Goal: Information Seeking & Learning: Understand process/instructions

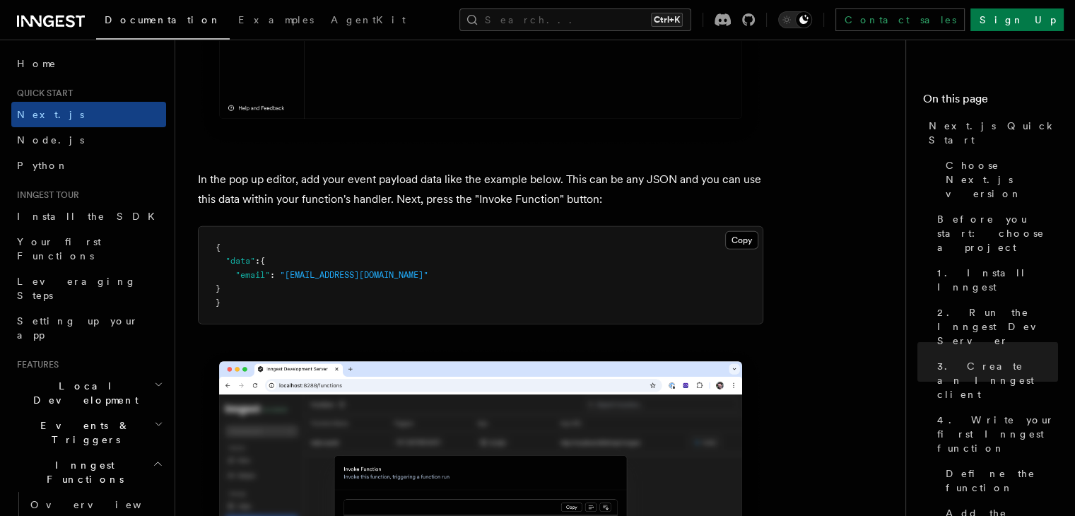
scroll to position [4132, 0]
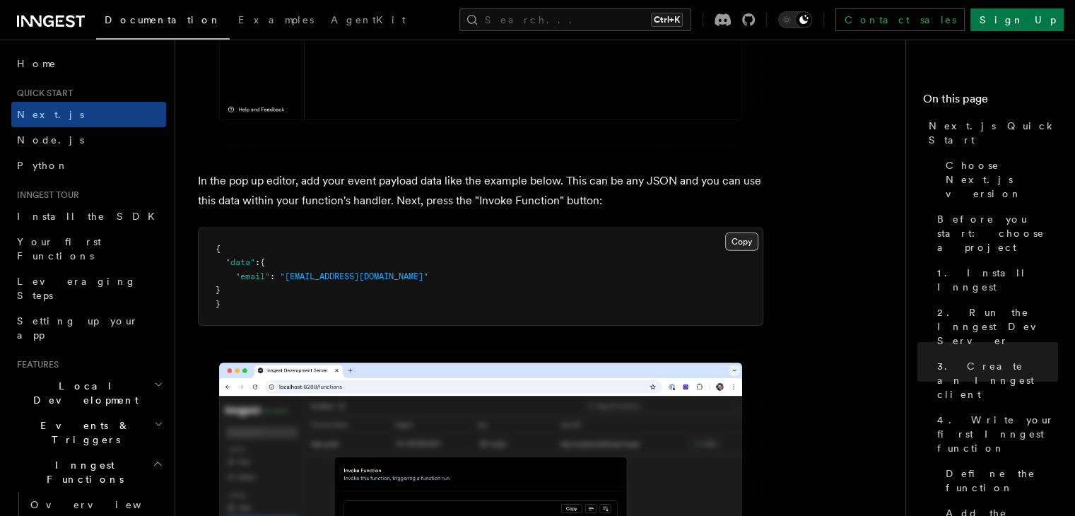
click at [750, 244] on button "Copy Copied" at bounding box center [741, 242] width 33 height 18
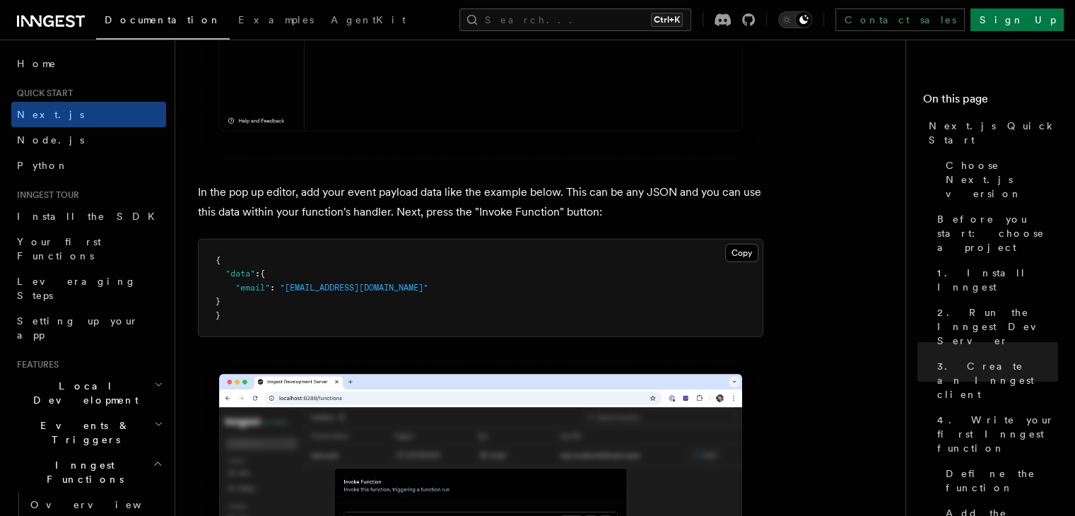
scroll to position [4119, 0]
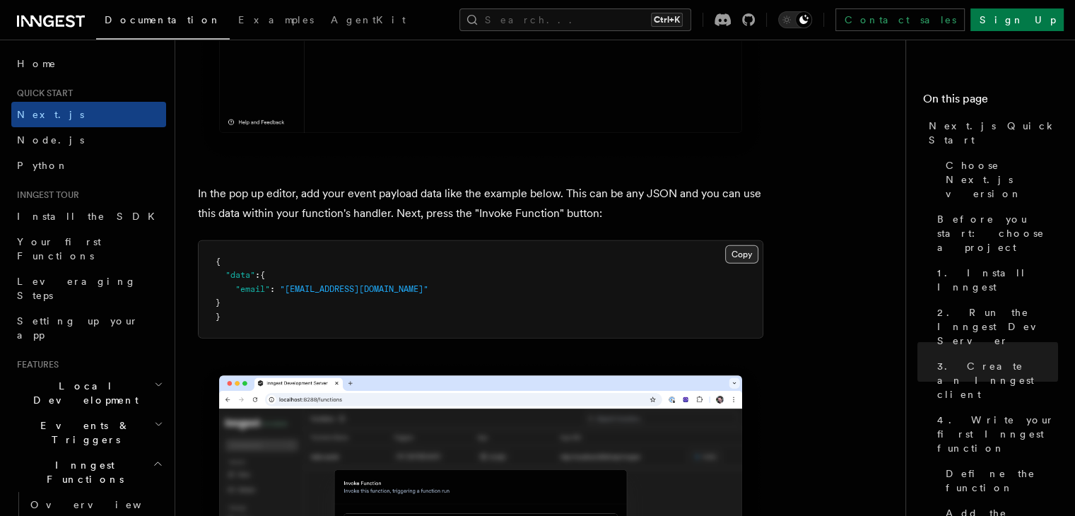
click at [750, 252] on button "Copy Copied" at bounding box center [741, 254] width 33 height 18
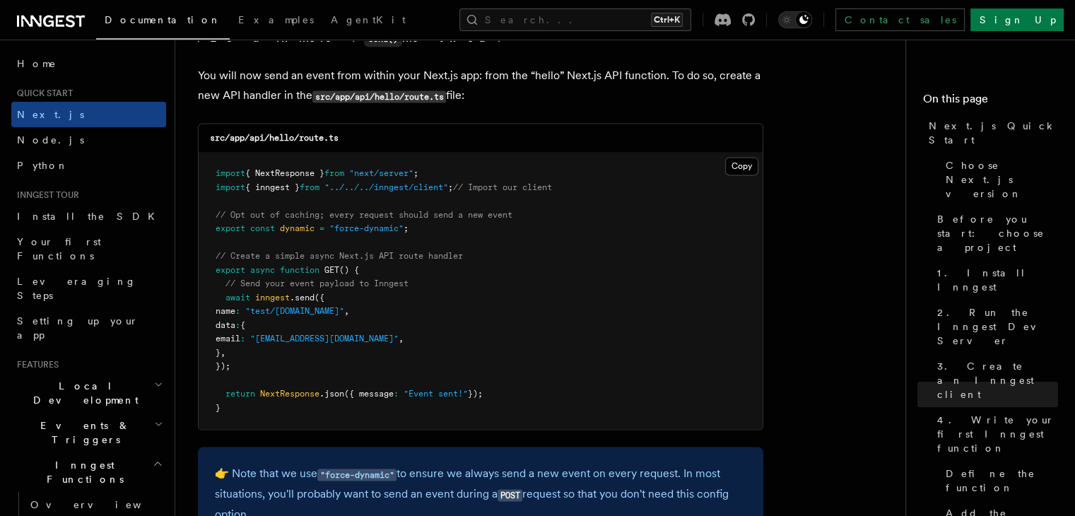
scroll to position [7404, 0]
click at [492, 309] on pre "import { NextResponse } from "next/server" ; import { inngest } from "../../../…" at bounding box center [481, 290] width 564 height 276
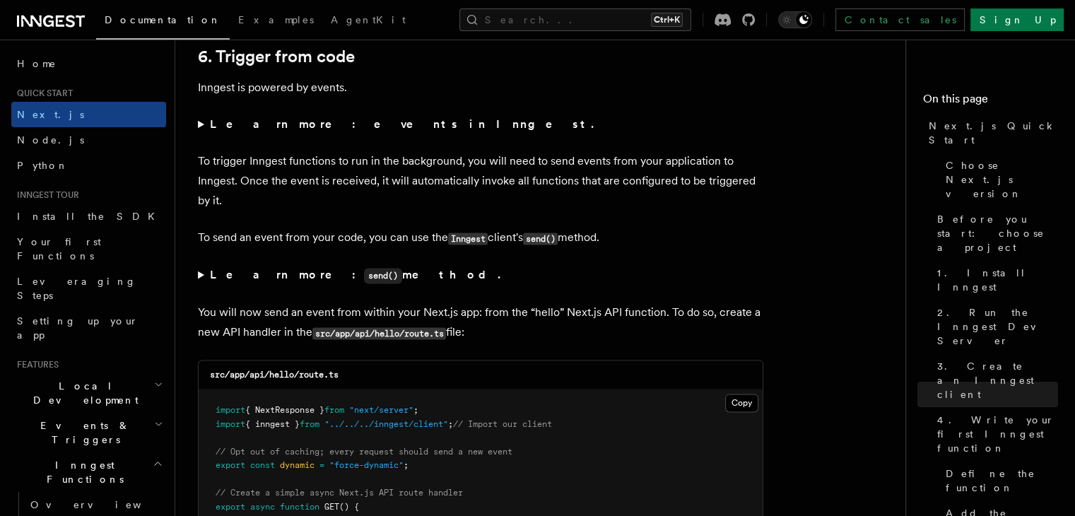
scroll to position [7166, 0]
click at [200, 279] on summary "Learn more: send() method." at bounding box center [481, 276] width 566 height 21
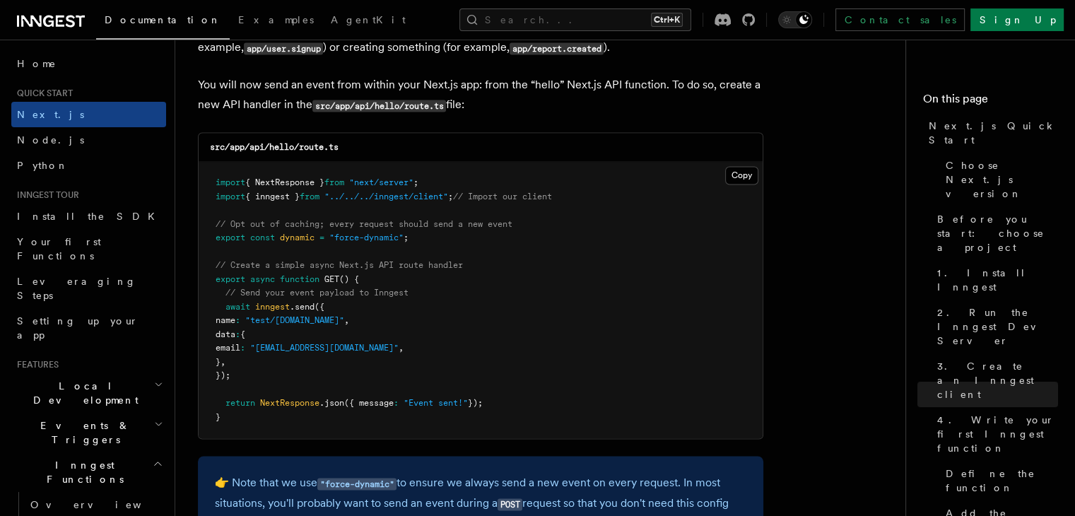
scroll to position [7536, 0]
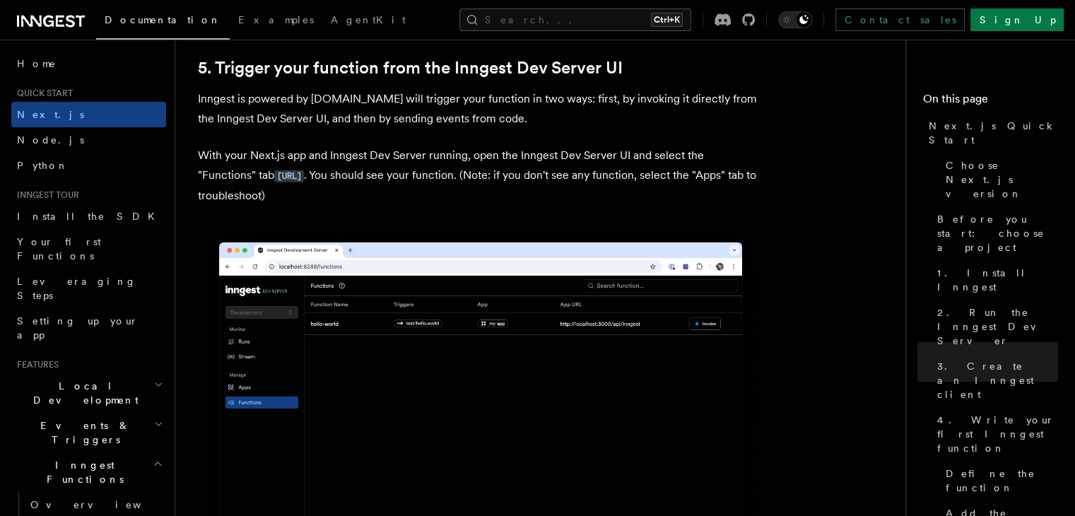
scroll to position [3269, 0]
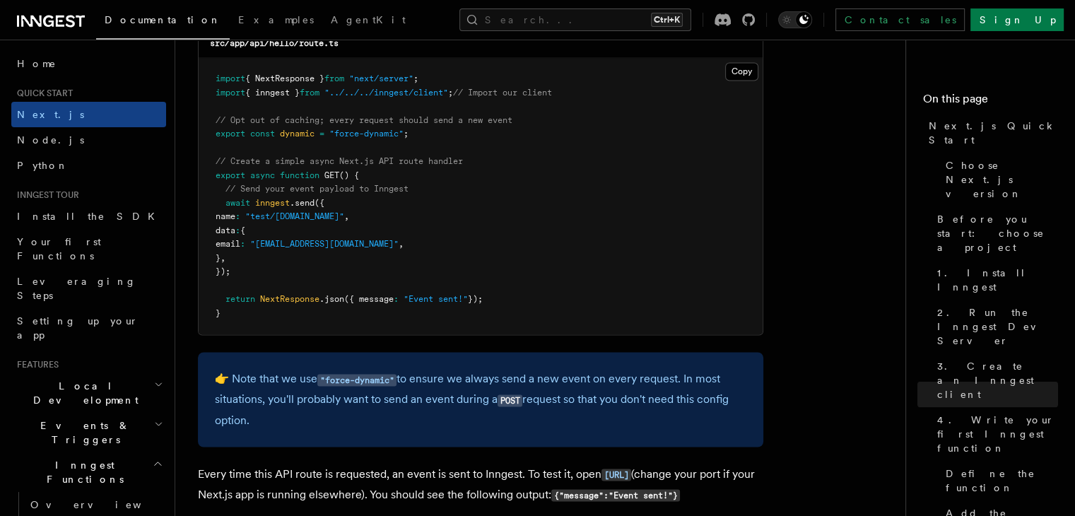
scroll to position [7562, 0]
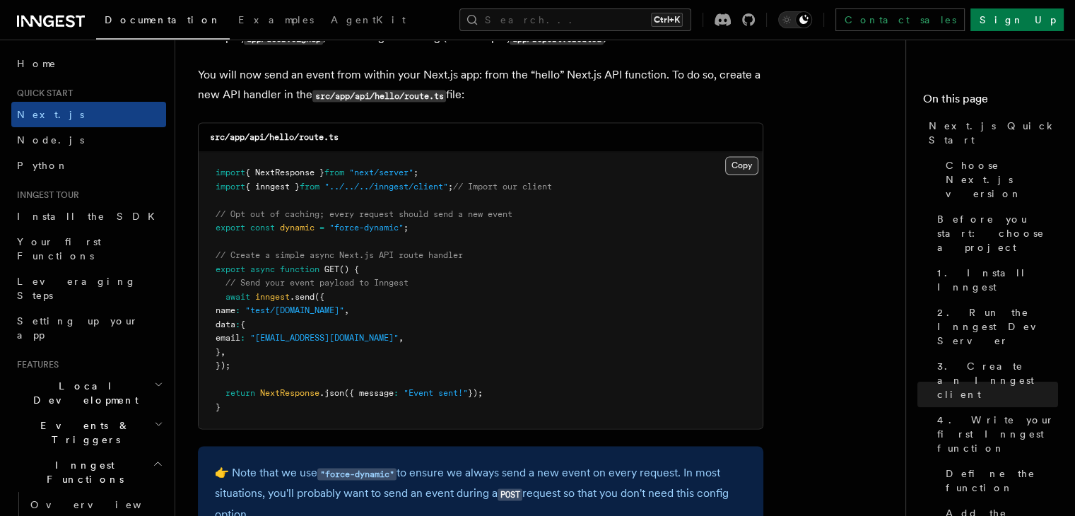
click at [743, 172] on button "Copy Copied" at bounding box center [741, 165] width 33 height 18
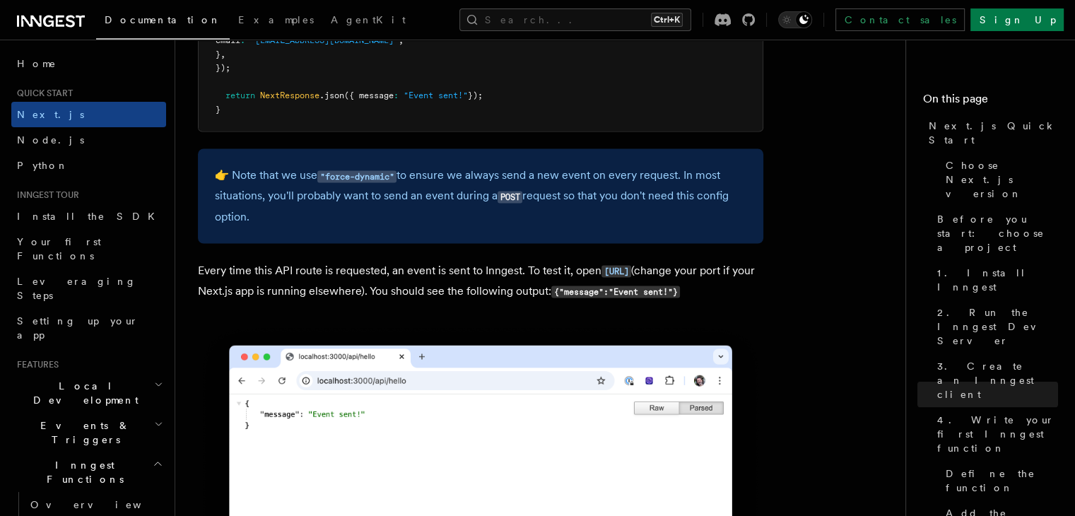
scroll to position [7888, 0]
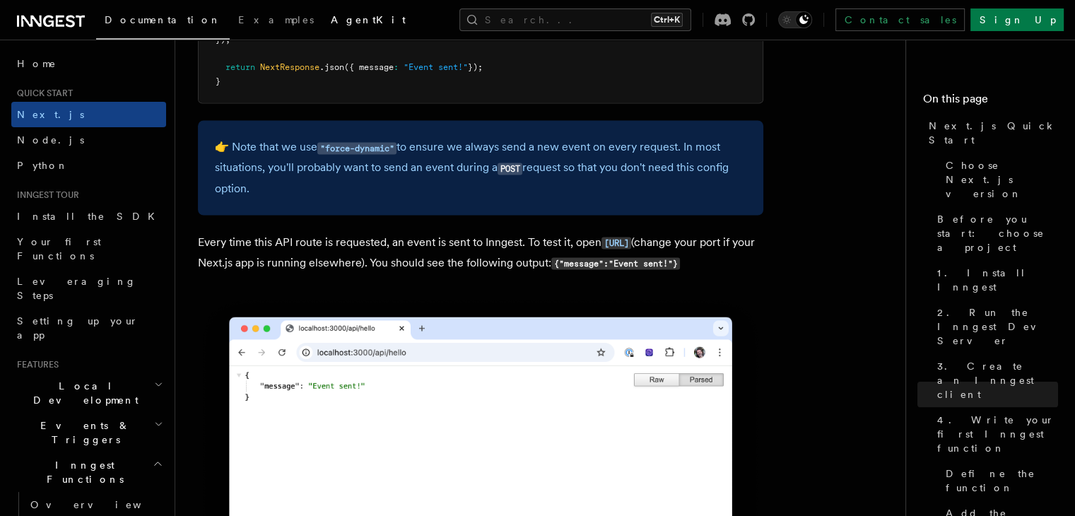
click at [331, 23] on span "AgentKit" at bounding box center [368, 19] width 75 height 11
